Goal: Check status

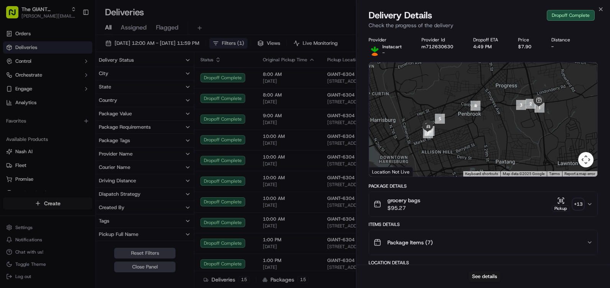
scroll to position [518, 0]
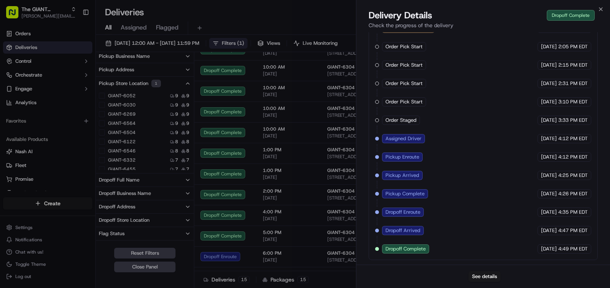
click at [437, 278] on div "See details" at bounding box center [482, 276] width 253 height 23
click at [481, 276] on button "See details" at bounding box center [484, 276] width 32 height 11
click at [601, 10] on icon "button" at bounding box center [600, 9] width 6 height 6
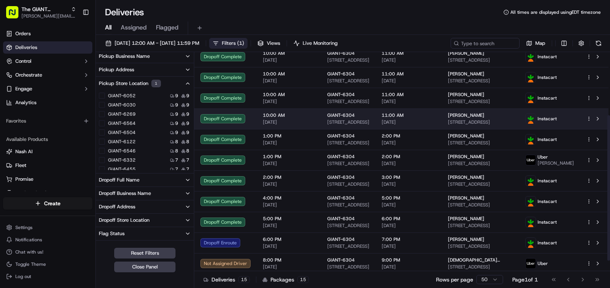
scroll to position [111, 0]
